Goal: Check status: Check status

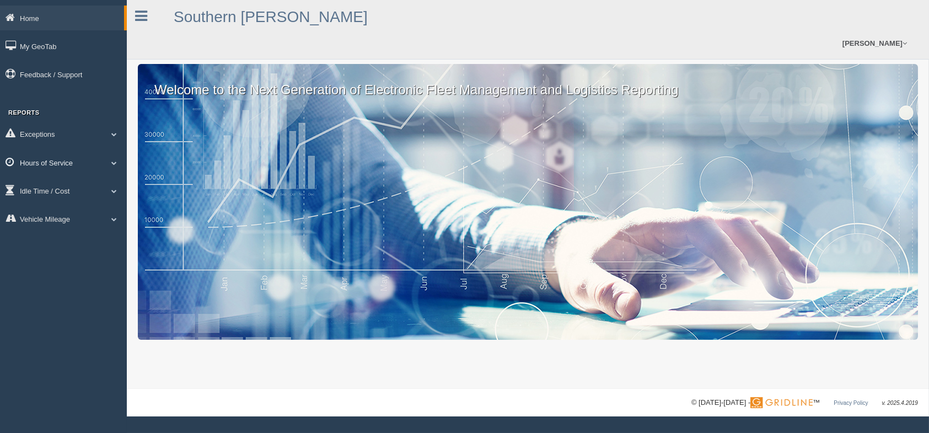
click at [55, 170] on link "Hours of Service" at bounding box center [63, 162] width 127 height 25
click at [73, 198] on link "HOS Violations" at bounding box center [72, 188] width 104 height 20
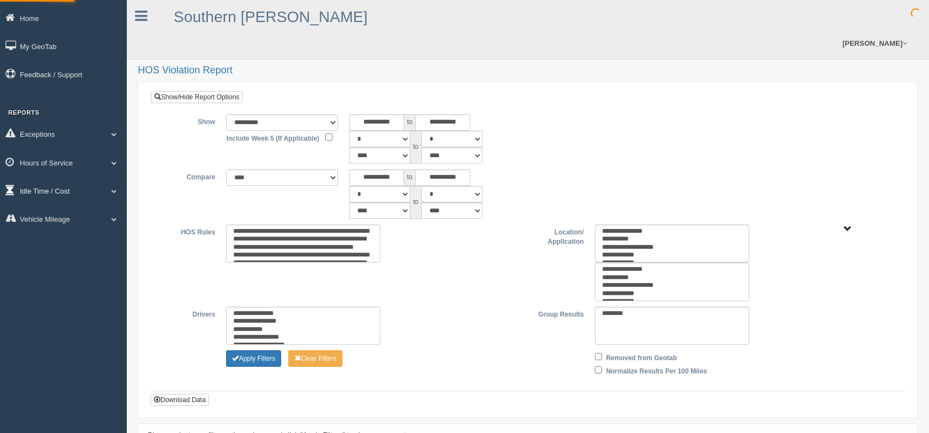
type input "*********"
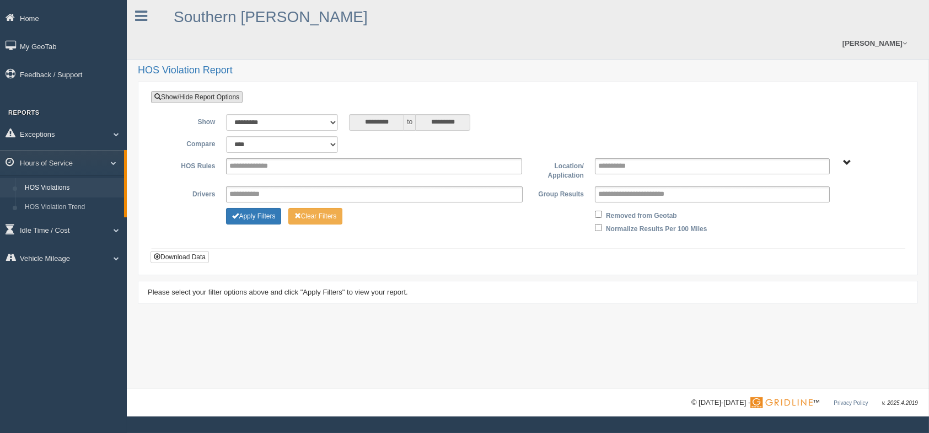
click at [220, 91] on link "Show/Hide Report Options" at bounding box center [197, 97] width 92 height 12
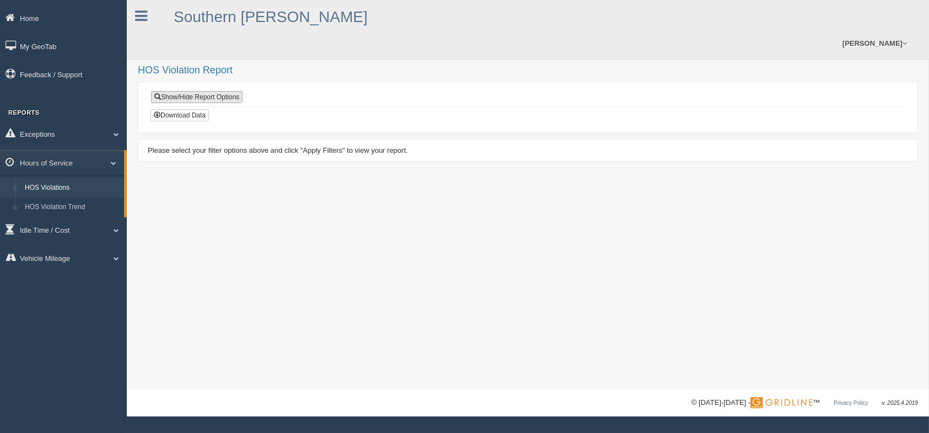
click at [222, 91] on link "Show/Hide Report Options" at bounding box center [197, 97] width 92 height 12
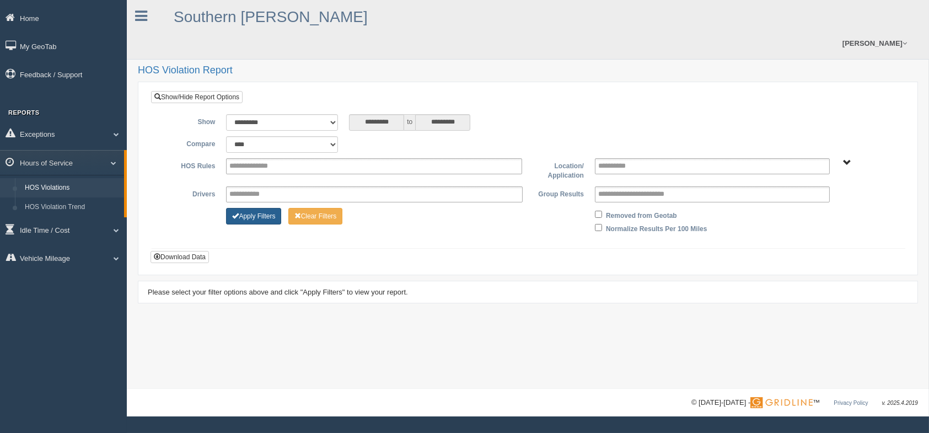
click at [268, 216] on button "Apply Filters" at bounding box center [253, 216] width 55 height 17
